Goal: Task Accomplishment & Management: Manage account settings

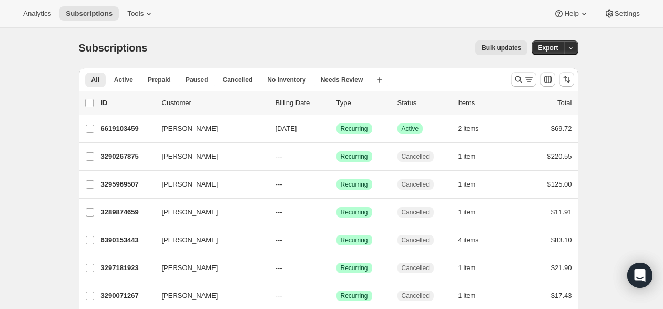
click at [200, 53] on div "Bulk updates" at bounding box center [343, 47] width 367 height 15
click at [517, 77] on icon "Search and filter results" at bounding box center [518, 79] width 11 height 11
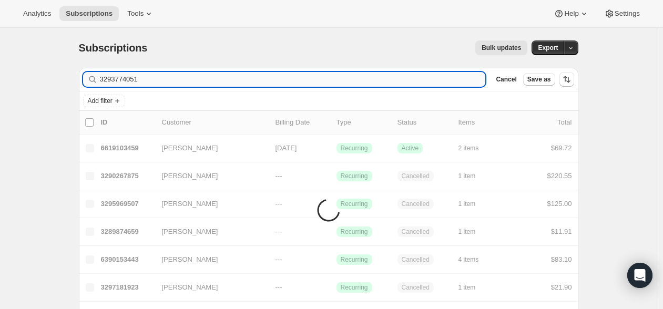
type input "3293774051"
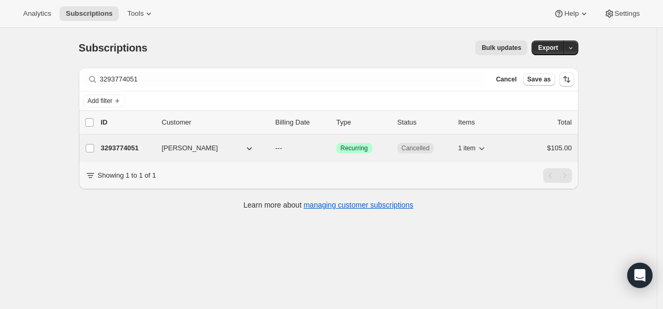
click at [130, 148] on p "3293774051" at bounding box center [127, 148] width 53 height 11
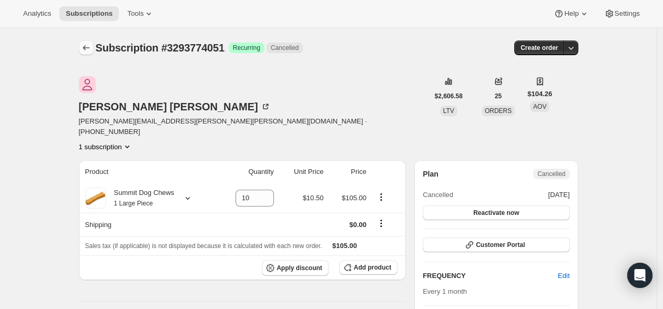
click at [84, 43] on icon "Subscriptions" at bounding box center [86, 48] width 11 height 11
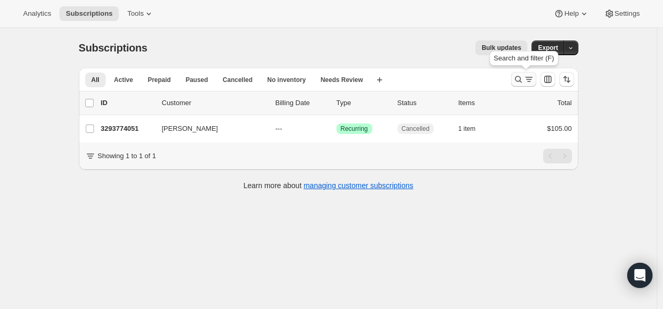
click at [528, 78] on icon "Search and filter results" at bounding box center [528, 79] width 11 height 11
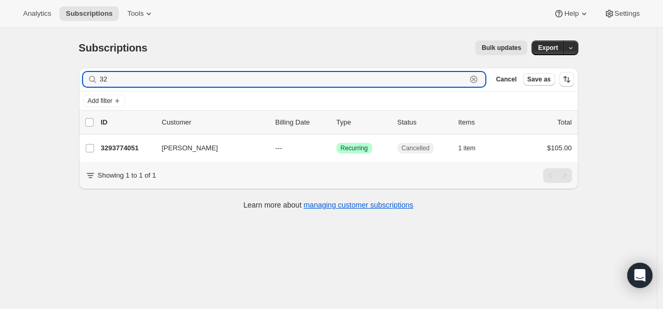
type input "3"
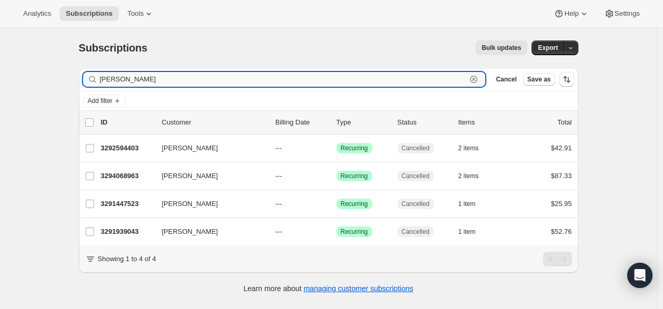
click at [103, 79] on input "joann" at bounding box center [283, 79] width 367 height 15
paste input "3392864483"
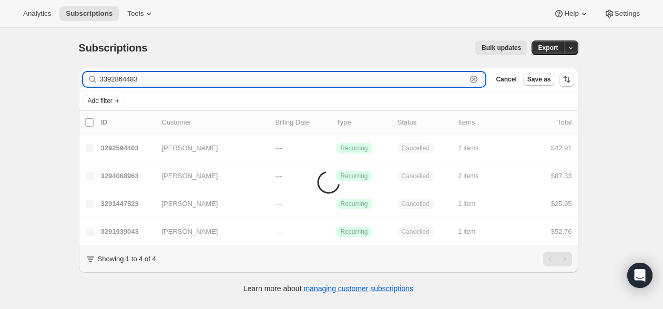
type input "3392864483"
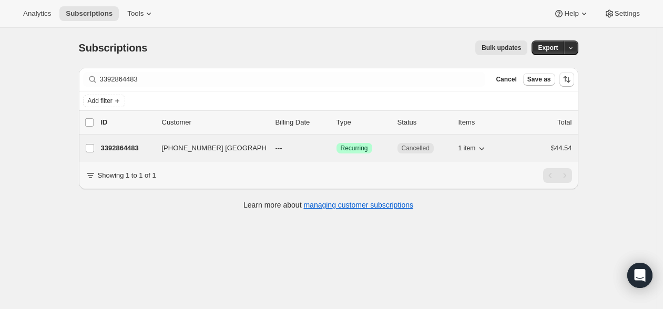
click at [140, 150] on p "3392864483" at bounding box center [127, 148] width 53 height 11
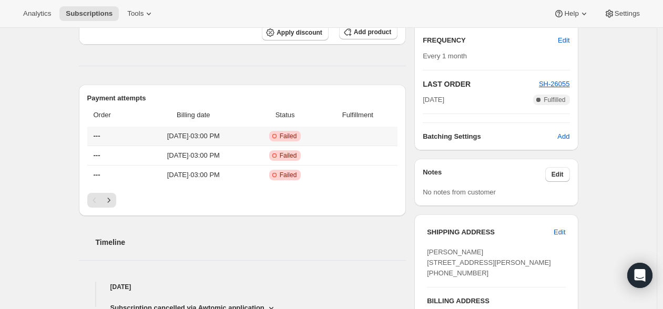
scroll to position [294, 0]
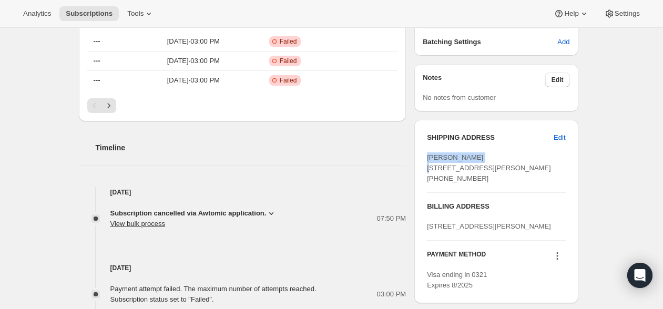
drag, startPoint x: 493, startPoint y: 158, endPoint x: 421, endPoint y: 158, distance: 72.0
click at [421, 158] on div "SHIPPING ADDRESS Edit Joann Graizzaro 16 Isaac Sprague Drive Hingham MA, 02043 …" at bounding box center [495, 211] width 163 height 183
copy span "Joann Graizzaro"
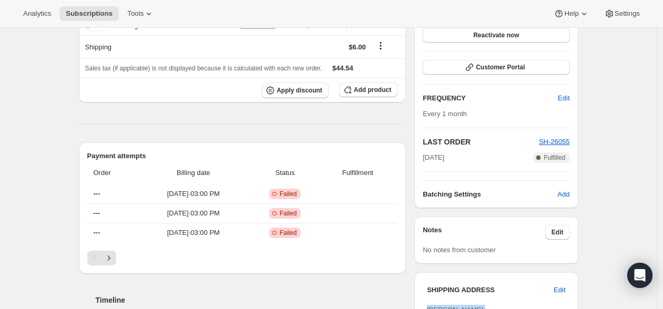
scroll to position [0, 0]
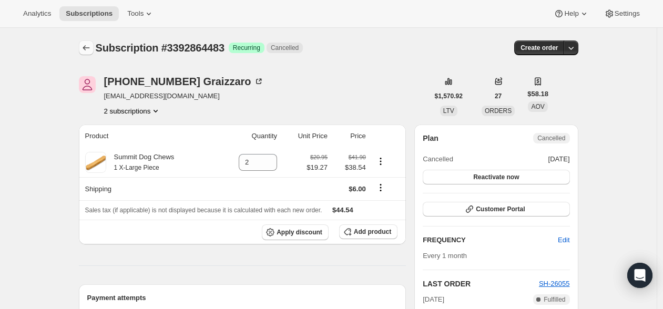
click at [89, 44] on icon "Subscriptions" at bounding box center [86, 48] width 11 height 11
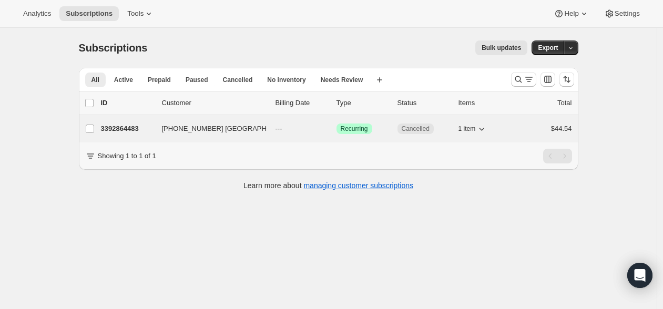
click at [133, 131] on p "3392864483" at bounding box center [127, 129] width 53 height 11
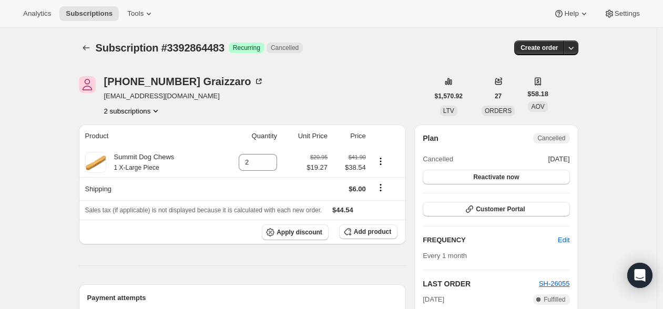
click at [138, 108] on button "2 subscriptions" at bounding box center [132, 111] width 57 height 11
click at [137, 145] on span "9516777699" at bounding box center [118, 149] width 38 height 8
click at [89, 48] on icon "Subscriptions" at bounding box center [86, 47] width 7 height 5
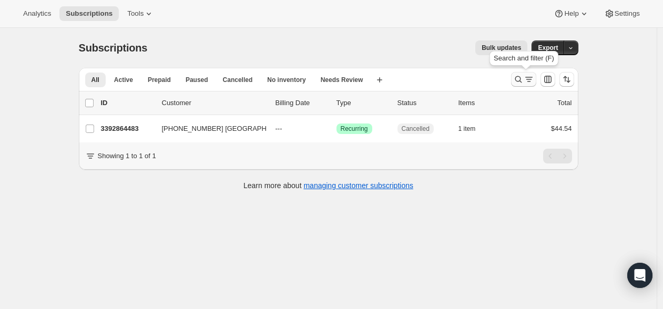
click at [516, 76] on icon "Search and filter results" at bounding box center [518, 79] width 11 height 11
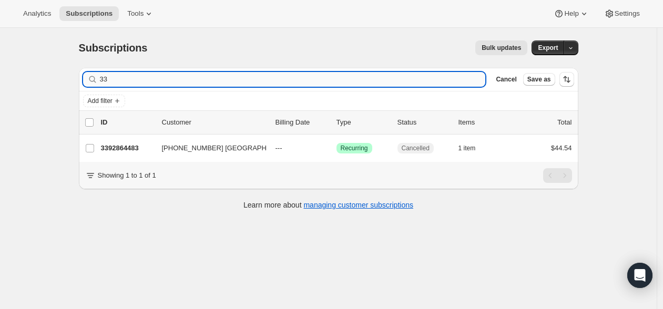
type input "3"
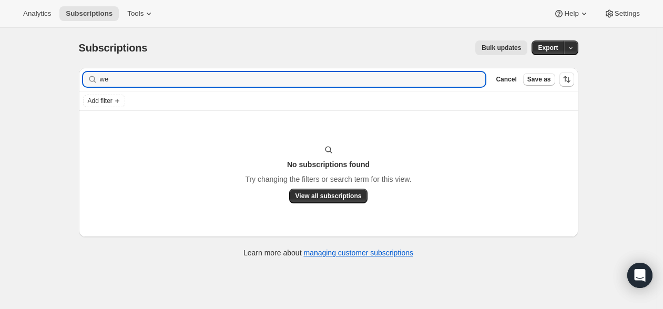
type input "w"
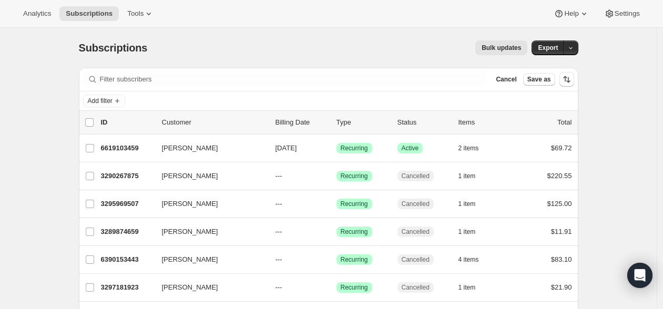
click at [247, 87] on div "Filter subscribers Cancel Save as" at bounding box center [328, 79] width 499 height 23
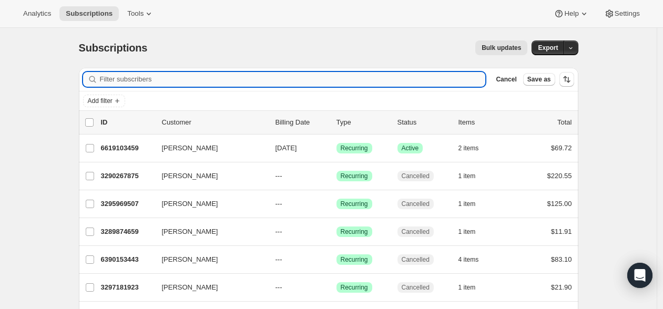
click at [244, 84] on input "Filter subscribers" at bounding box center [293, 79] width 386 height 15
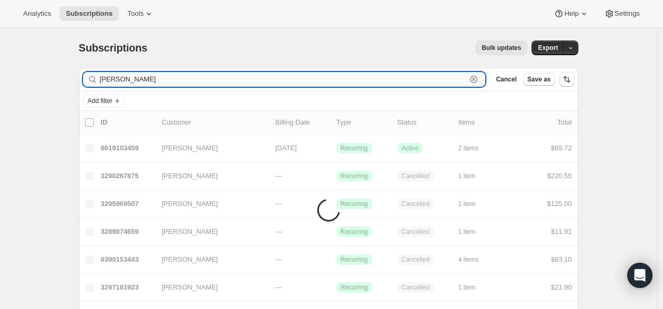
type input "weik"
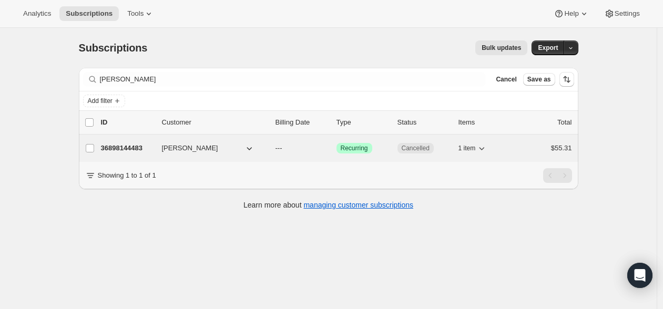
click at [126, 151] on p "36898144483" at bounding box center [127, 148] width 53 height 11
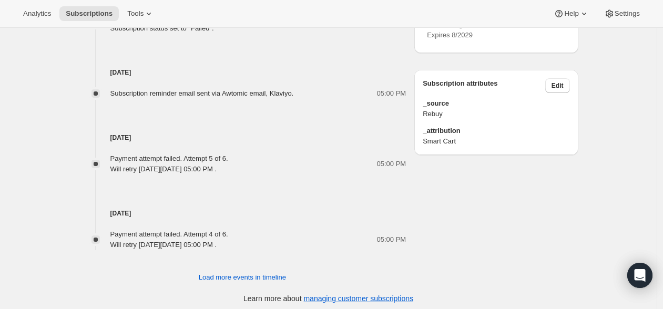
scroll to position [571, 0]
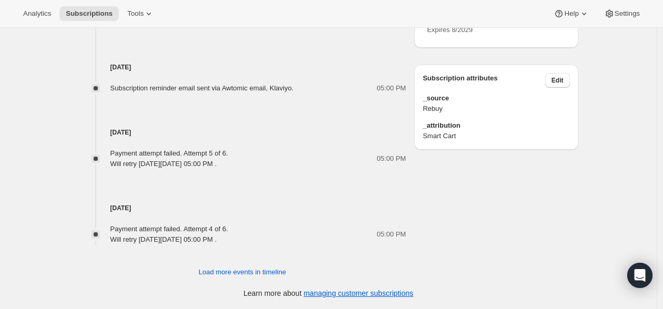
click at [268, 262] on div "Timeline Sep 8, 2025 Subscription cancelled via Awtomic application. View bulk …" at bounding box center [242, 61] width 327 height 433
click at [268, 264] on button "Load more events in timeline" at bounding box center [242, 272] width 100 height 17
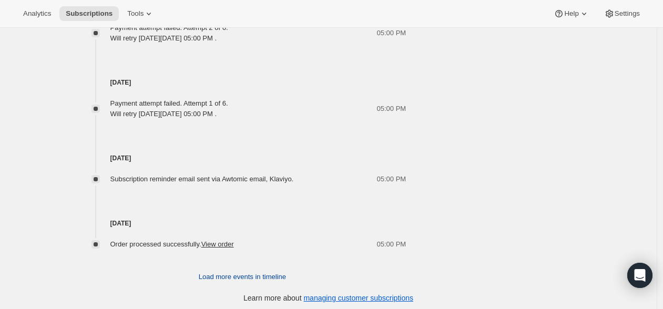
scroll to position [928, 0]
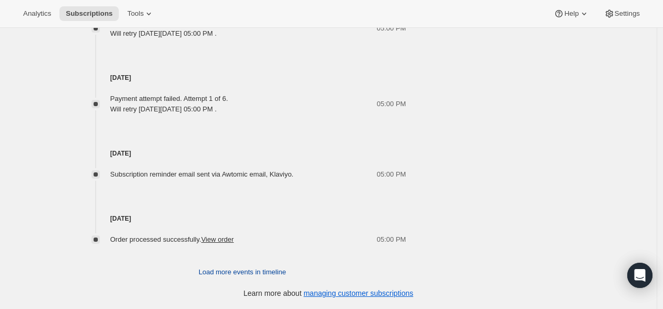
click at [268, 264] on button "Load more events in timeline" at bounding box center [242, 272] width 100 height 17
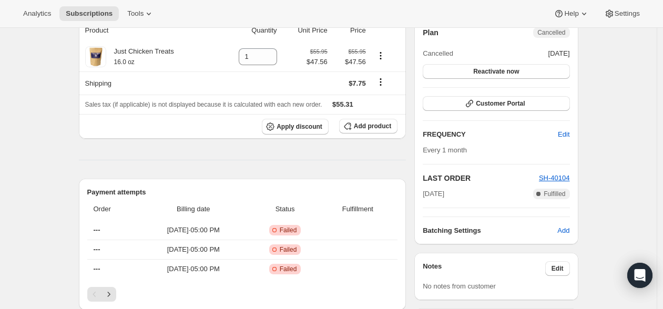
scroll to position [0, 0]
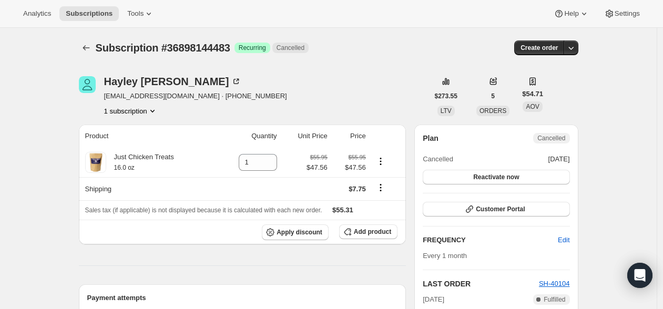
click at [308, 76] on div "Hayley Weik hweik4@icloud.com · +17742511994 1 subscription" at bounding box center [253, 96] width 349 height 40
click at [88, 49] on icon "Subscriptions" at bounding box center [86, 48] width 11 height 11
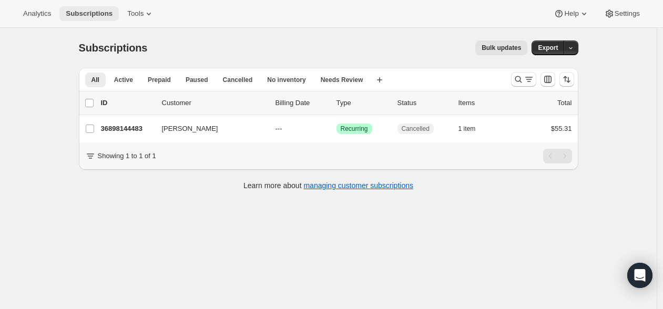
click at [79, 13] on span "Subscriptions" at bounding box center [89, 13] width 47 height 8
click at [36, 18] on button "Analytics" at bounding box center [37, 13] width 40 height 15
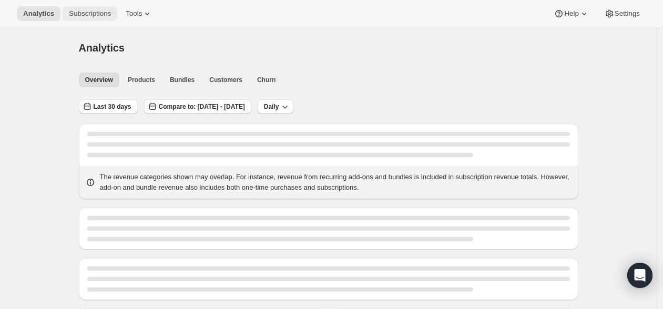
click at [106, 13] on span "Subscriptions" at bounding box center [90, 13] width 42 height 8
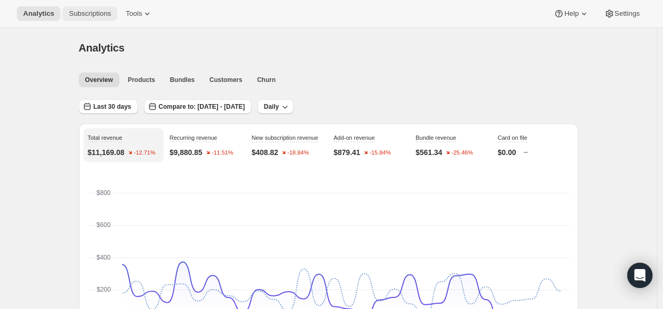
click at [106, 13] on span "Subscriptions" at bounding box center [90, 13] width 42 height 8
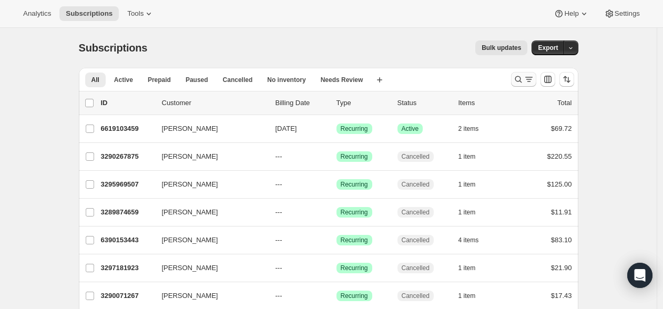
click at [513, 80] on button "Search and filter results" at bounding box center [523, 79] width 25 height 15
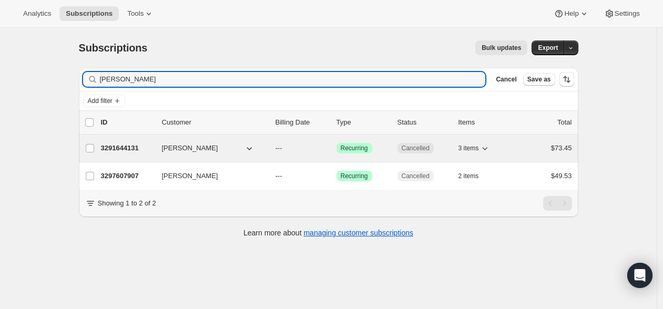
type input "weber"
click at [230, 146] on button "Christina Weber" at bounding box center [208, 148] width 105 height 17
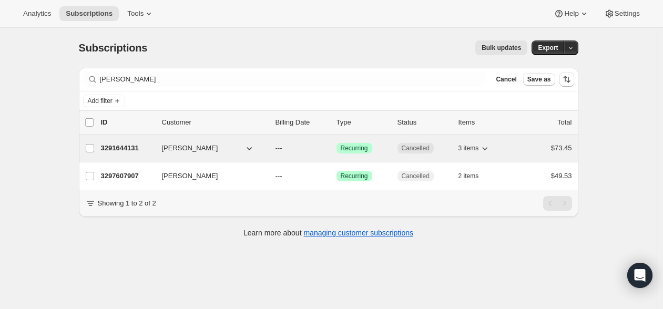
click at [197, 147] on span "Christina Weber" at bounding box center [190, 148] width 56 height 11
click at [115, 148] on p "3291644131" at bounding box center [127, 148] width 53 height 11
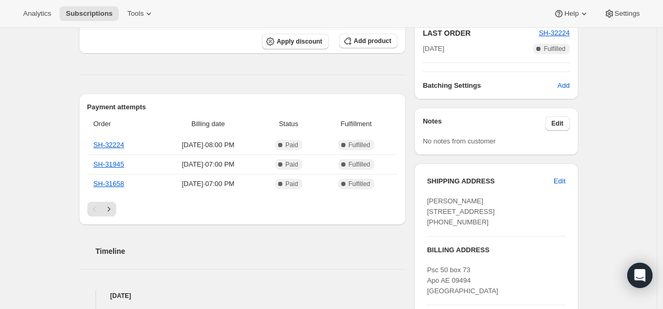
scroll to position [284, 0]
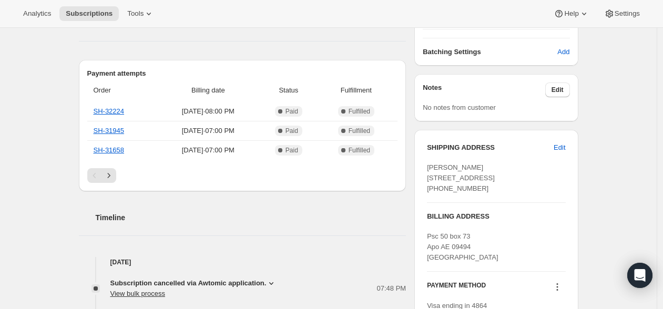
click at [445, 169] on span "Christina Weber 808 commerce park dr Unit 2404 Ms-29 Ogdensburg NY, 13669 Unite…" at bounding box center [461, 177] width 68 height 29
drag, startPoint x: 445, startPoint y: 169, endPoint x: 467, endPoint y: 168, distance: 21.6
click at [467, 168] on span "Christina Weber 808 commerce park dr Unit 2404 Ms-29 Ogdensburg NY, 13669 Unite…" at bounding box center [461, 177] width 68 height 29
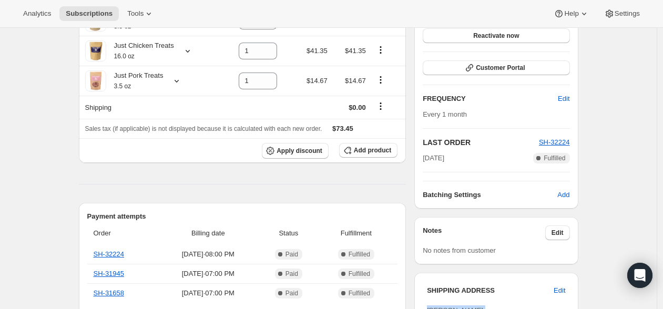
scroll to position [0, 0]
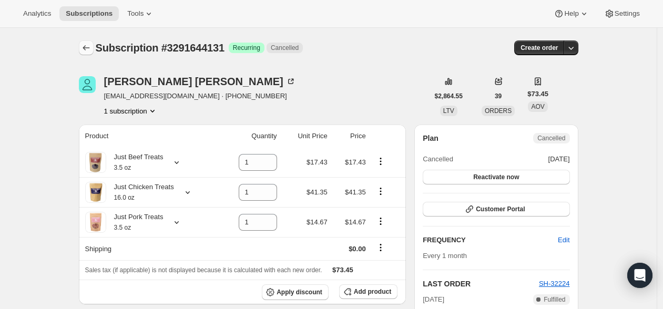
click at [85, 45] on icon "Subscriptions" at bounding box center [86, 48] width 11 height 11
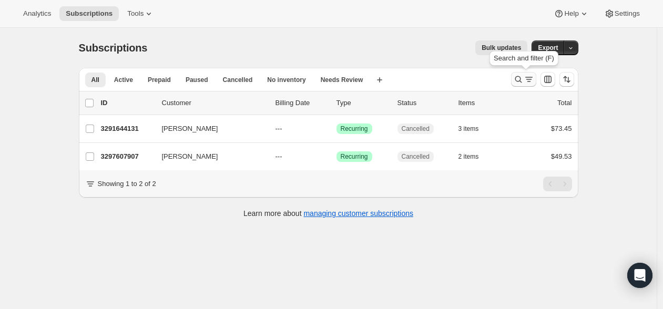
click at [518, 80] on icon "Search and filter results" at bounding box center [518, 79] width 7 height 7
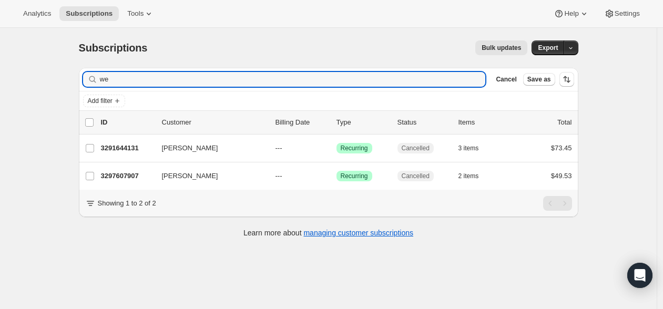
type input "w"
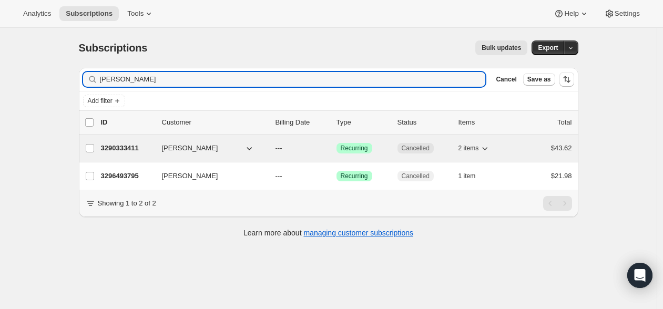
type input "palacio"
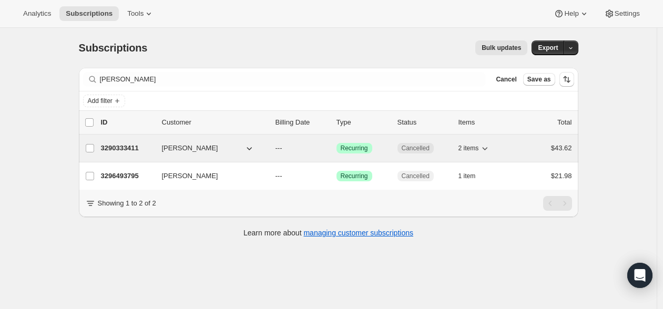
click at [107, 143] on p "3290333411" at bounding box center [127, 148] width 53 height 11
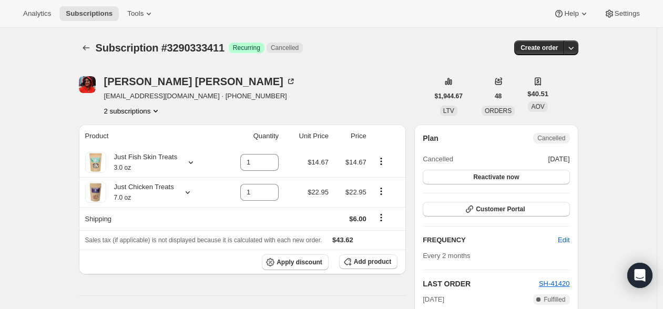
click at [156, 115] on button "2 subscriptions" at bounding box center [132, 111] width 57 height 11
click at [147, 143] on button "3296493795" at bounding box center [135, 148] width 76 height 17
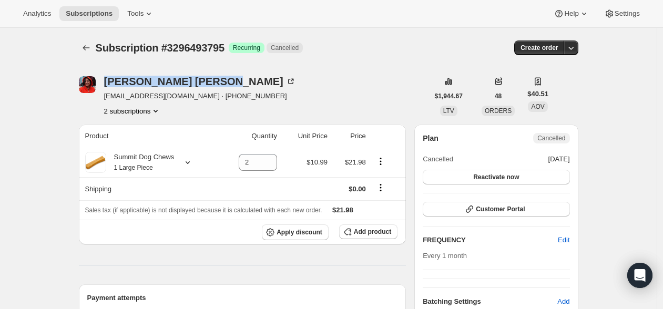
drag, startPoint x: 212, startPoint y: 78, endPoint x: 101, endPoint y: 82, distance: 111.5
click at [101, 82] on div "Jennifer Palacio jenpalacio@gmail.com · +16175017882 2 subscriptions" at bounding box center [253, 96] width 349 height 40
copy div "Jennifer Palacio"
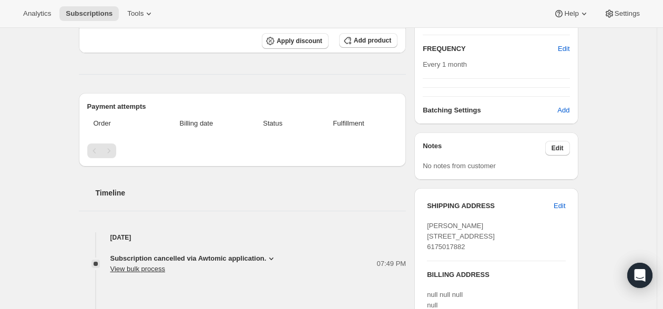
scroll to position [2, 0]
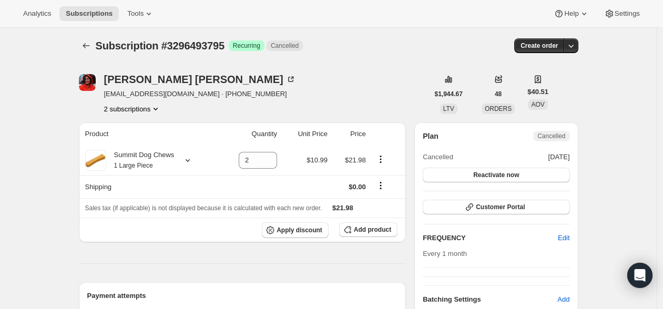
click at [86, 46] on icon "Subscriptions" at bounding box center [86, 45] width 7 height 5
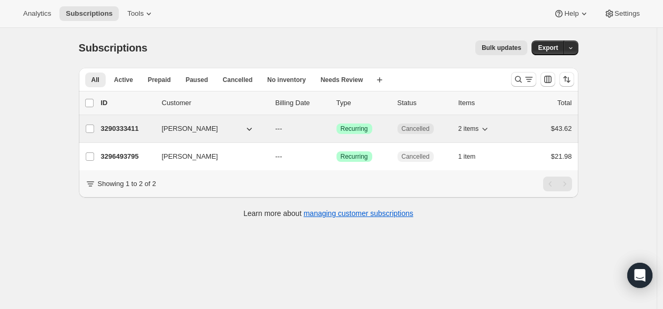
click at [140, 127] on p "3290333411" at bounding box center [127, 129] width 53 height 11
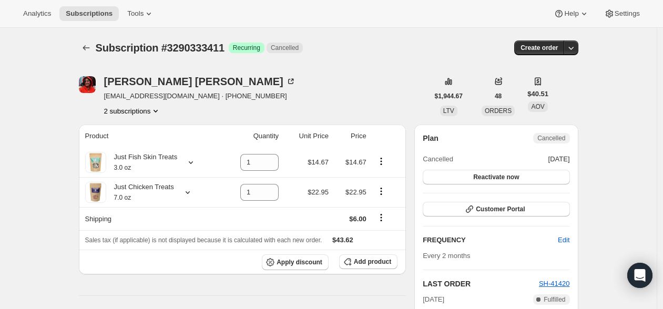
scroll to position [83, 0]
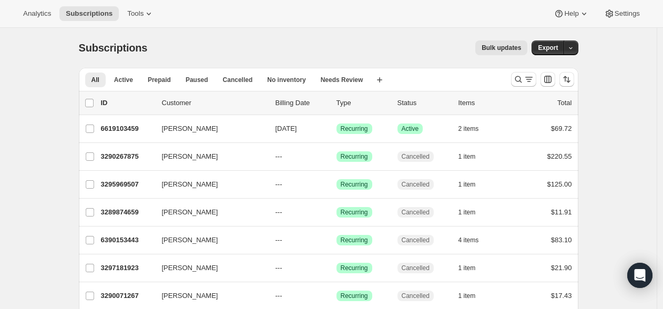
click at [284, 38] on div "Subscriptions. This page is ready Subscriptions Bulk updates More actions Bulk …" at bounding box center [328, 48] width 499 height 40
click at [567, 46] on button "button" at bounding box center [570, 47] width 15 height 15
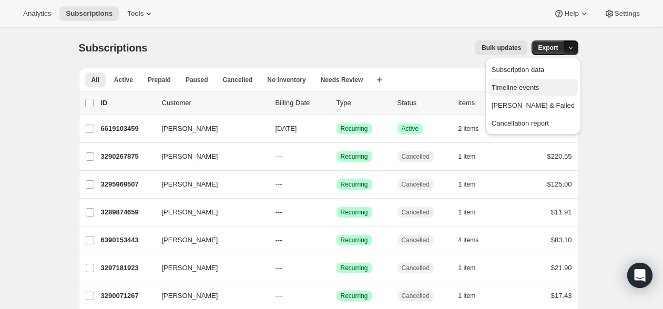
click at [539, 89] on span "Timeline events" at bounding box center [515, 88] width 48 height 8
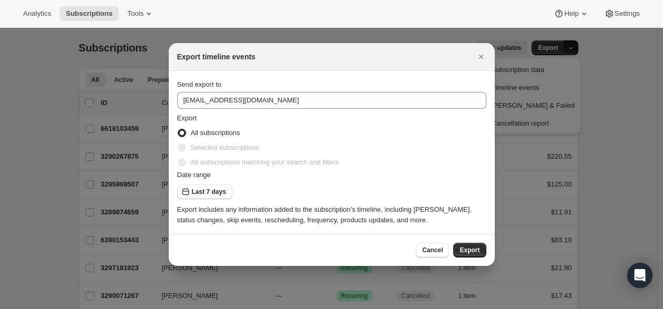
click at [209, 193] on span "Last 7 days" at bounding box center [209, 192] width 34 height 8
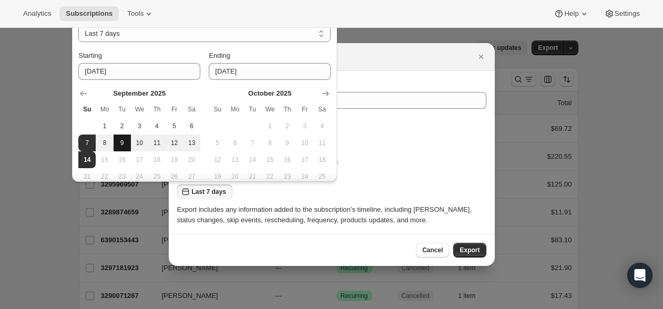
click at [118, 143] on span "9" at bounding box center [122, 143] width 9 height 8
type input "2025-09-09"
select select "CUSTOM"
click at [89, 158] on span "14" at bounding box center [87, 160] width 9 height 8
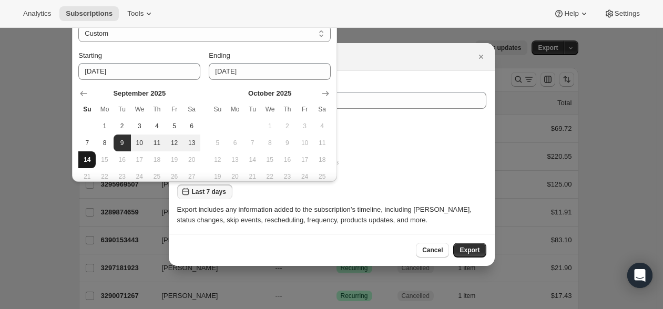
type input "2025-09-14"
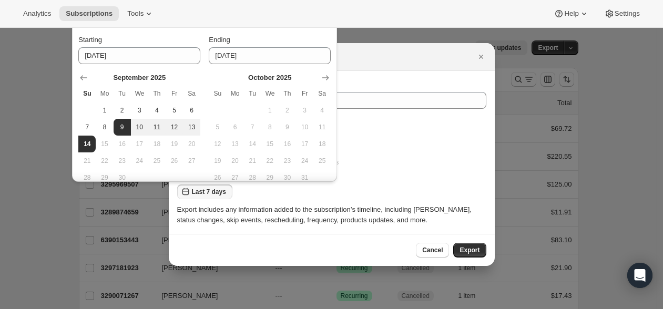
scroll to position [46, 0]
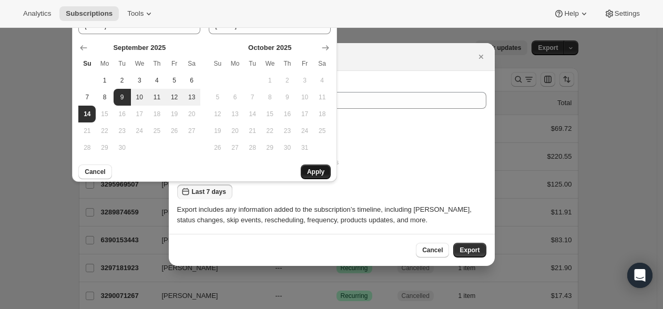
click at [323, 166] on button "Apply" at bounding box center [316, 171] width 30 height 15
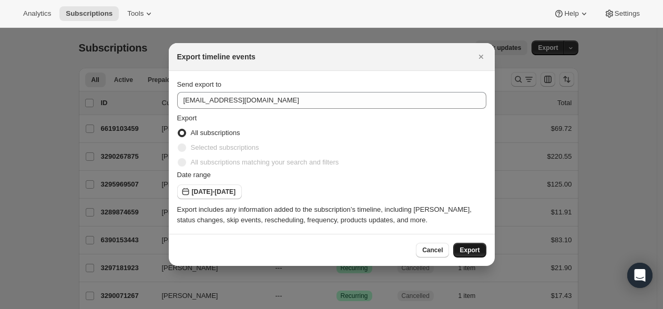
click at [478, 247] on span "Export" at bounding box center [469, 250] width 20 height 8
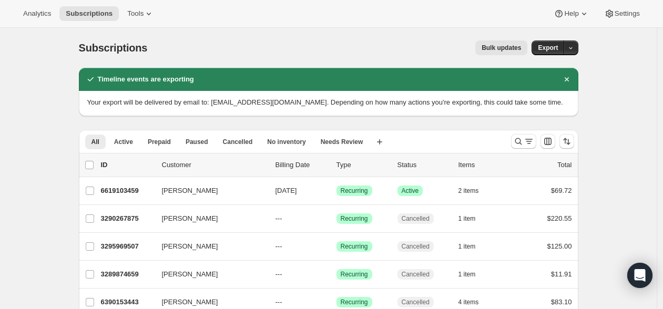
click at [573, 46] on icon "button" at bounding box center [570, 48] width 7 height 7
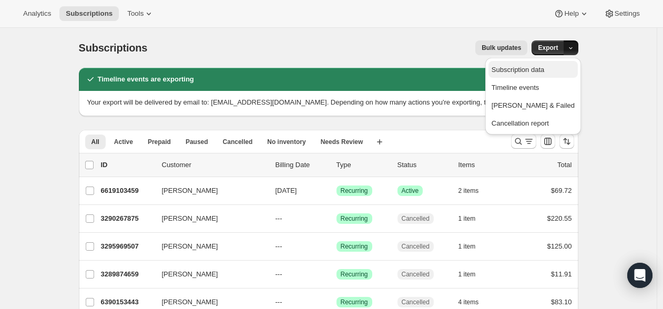
click at [544, 68] on span "Subscription data" at bounding box center [517, 70] width 53 height 8
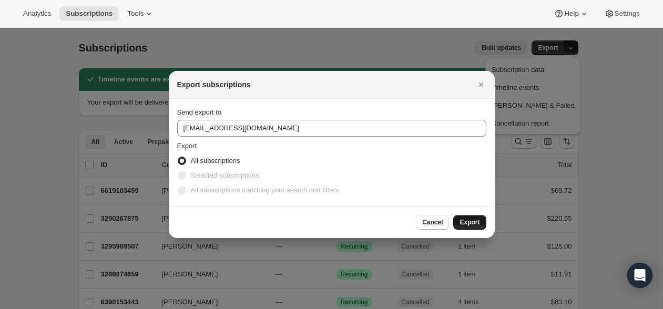
click at [466, 220] on span "Export" at bounding box center [469, 222] width 20 height 8
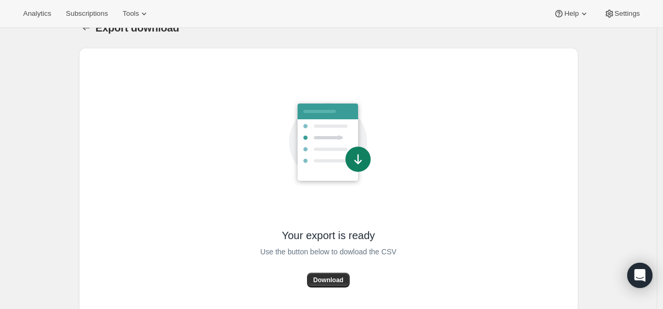
scroll to position [33, 0]
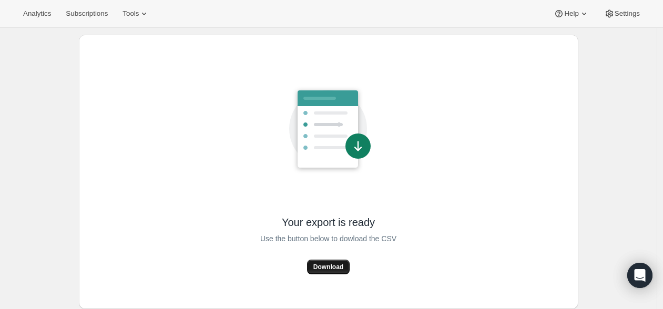
click at [332, 266] on span "Download" at bounding box center [328, 267] width 30 height 8
click at [77, 17] on span "Subscriptions" at bounding box center [87, 13] width 42 height 8
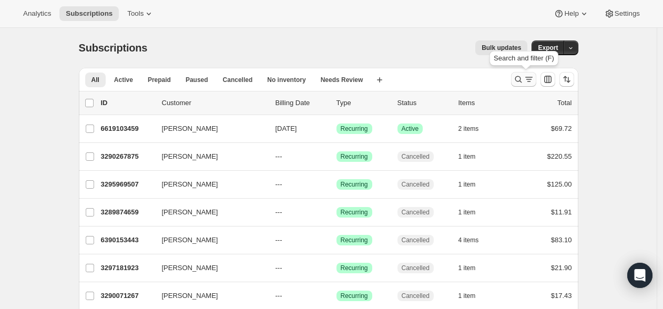
click at [518, 75] on icon "Search and filter results" at bounding box center [518, 79] width 11 height 11
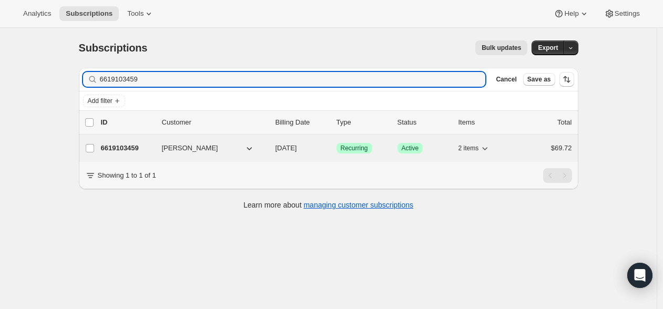
type input "6619103459"
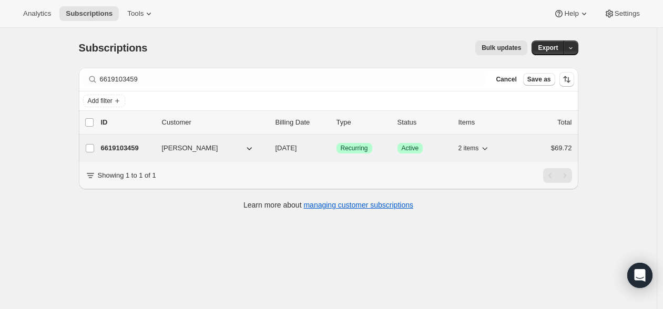
click at [122, 143] on p "6619103459" at bounding box center [127, 148] width 53 height 11
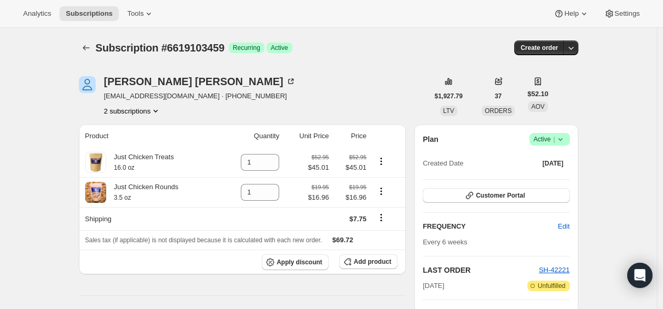
click at [89, 48] on icon "Subscriptions" at bounding box center [86, 47] width 7 height 5
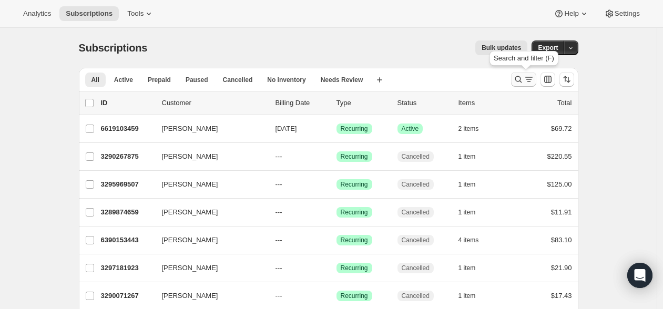
click at [520, 79] on icon "Search and filter results" at bounding box center [518, 79] width 11 height 11
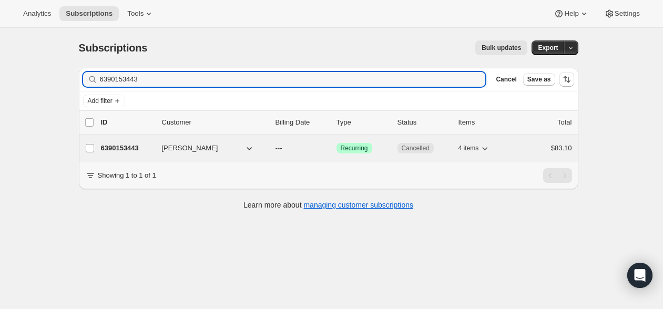
type input "6390153443"
click at [124, 152] on p "6390153443" at bounding box center [127, 148] width 53 height 11
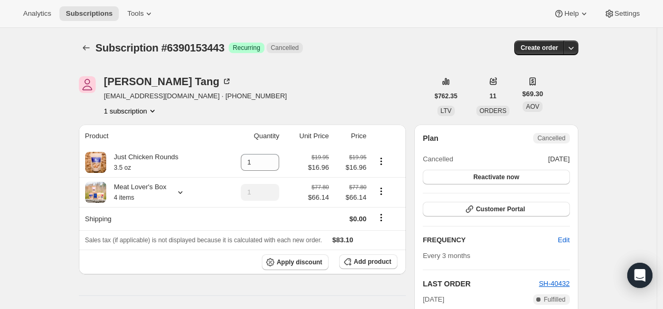
click at [281, 9] on div "Analytics Subscriptions Tools Help Settings" at bounding box center [331, 14] width 663 height 28
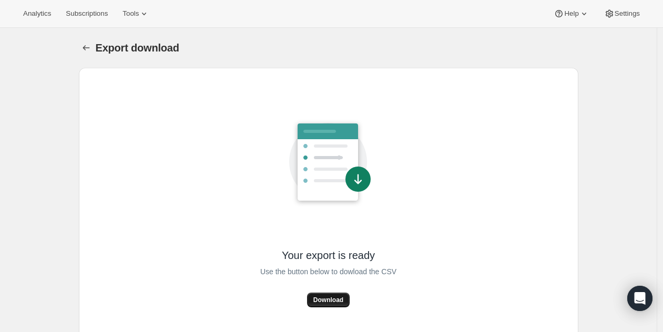
click at [342, 300] on span "Download" at bounding box center [328, 300] width 30 height 8
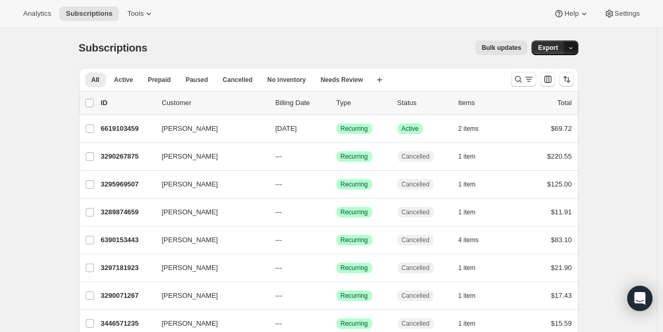
click at [572, 48] on icon "button" at bounding box center [570, 48] width 7 height 7
